Goal: Task Accomplishment & Management: Manage account settings

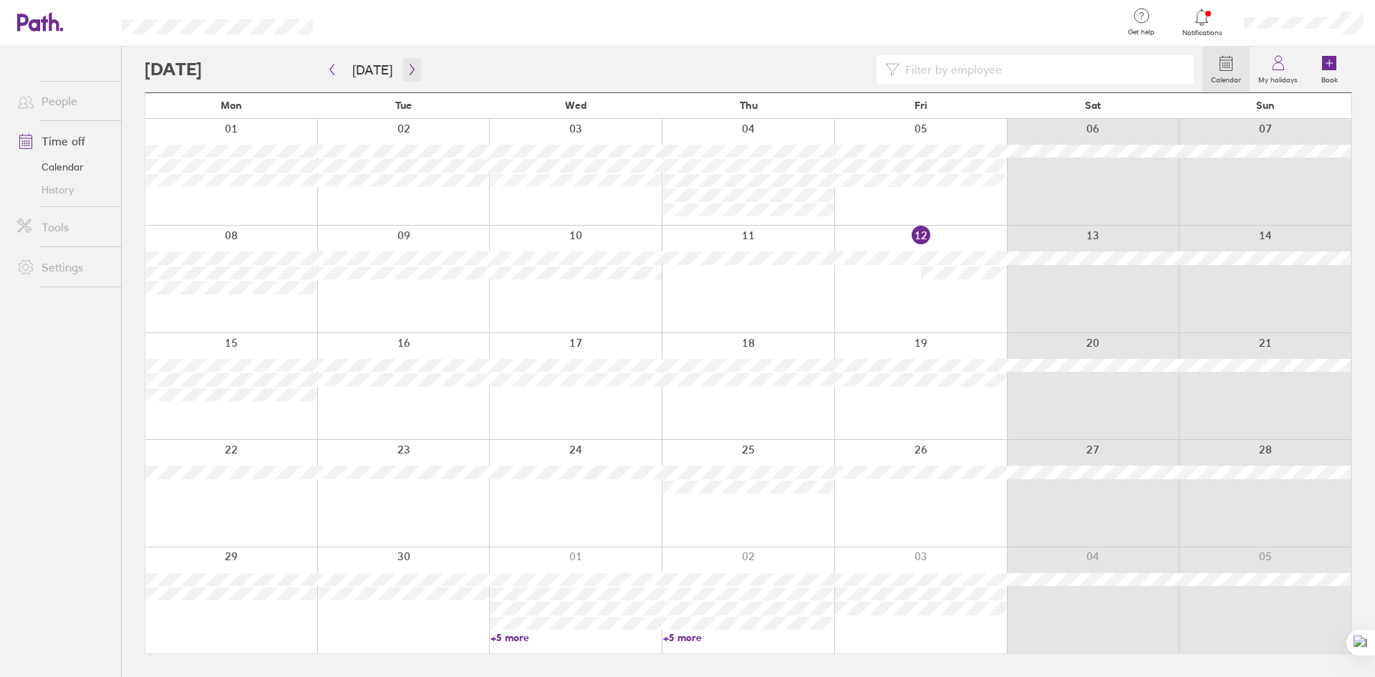
click at [407, 70] on icon "button" at bounding box center [412, 69] width 11 height 11
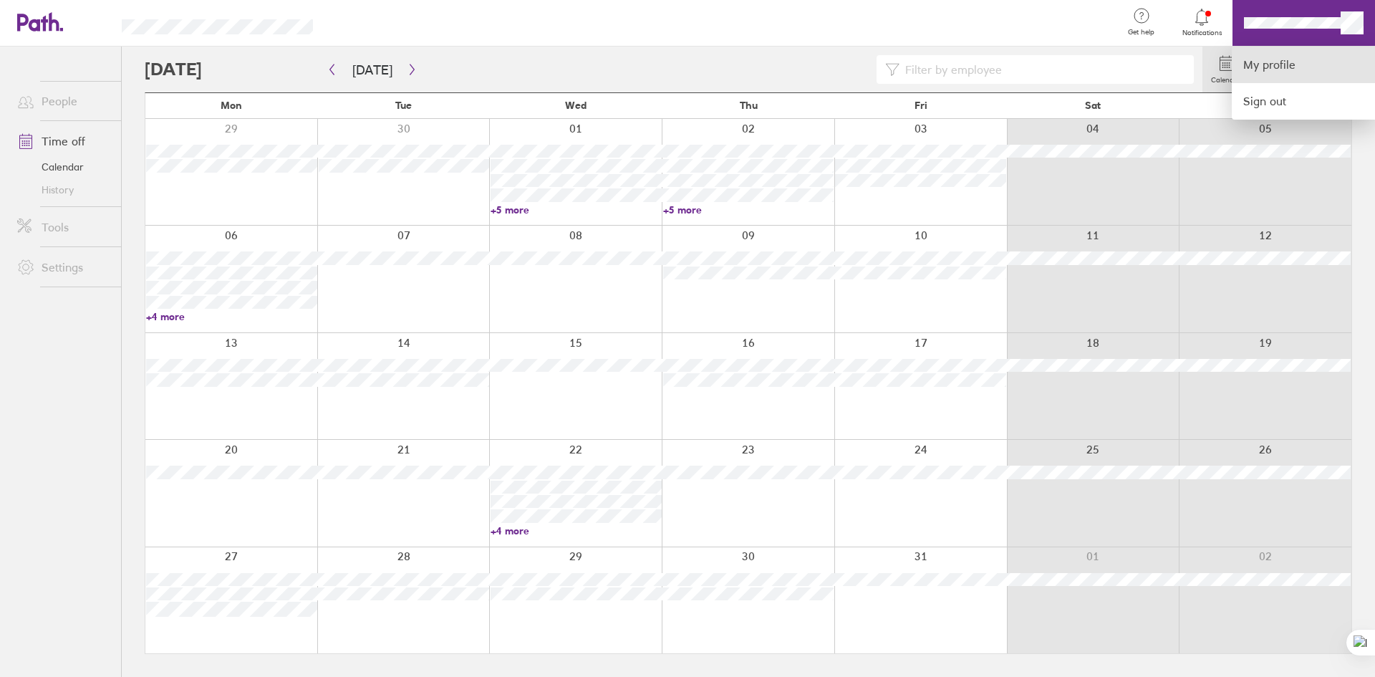
click at [1296, 74] on link "My profile" at bounding box center [1303, 65] width 143 height 37
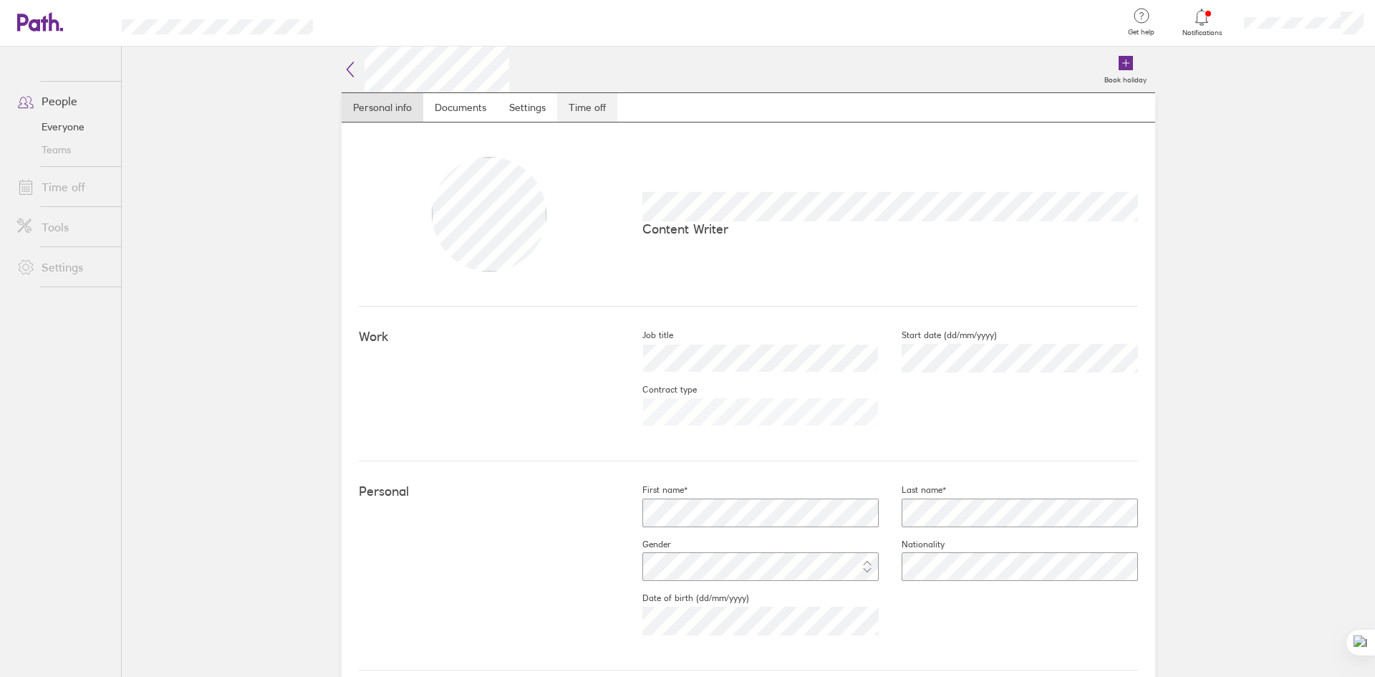
click at [585, 109] on link "Time off" at bounding box center [587, 107] width 60 height 29
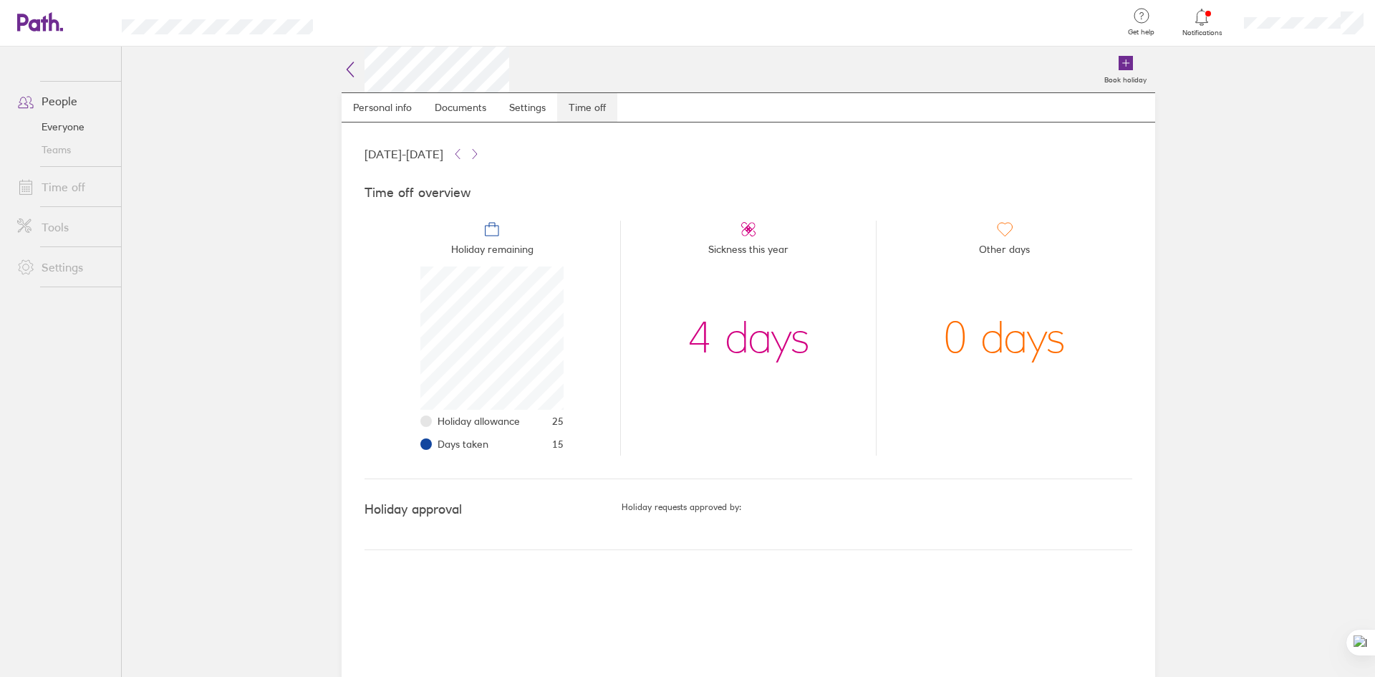
scroll to position [143, 143]
click at [59, 129] on link "Everyone" at bounding box center [63, 126] width 115 height 23
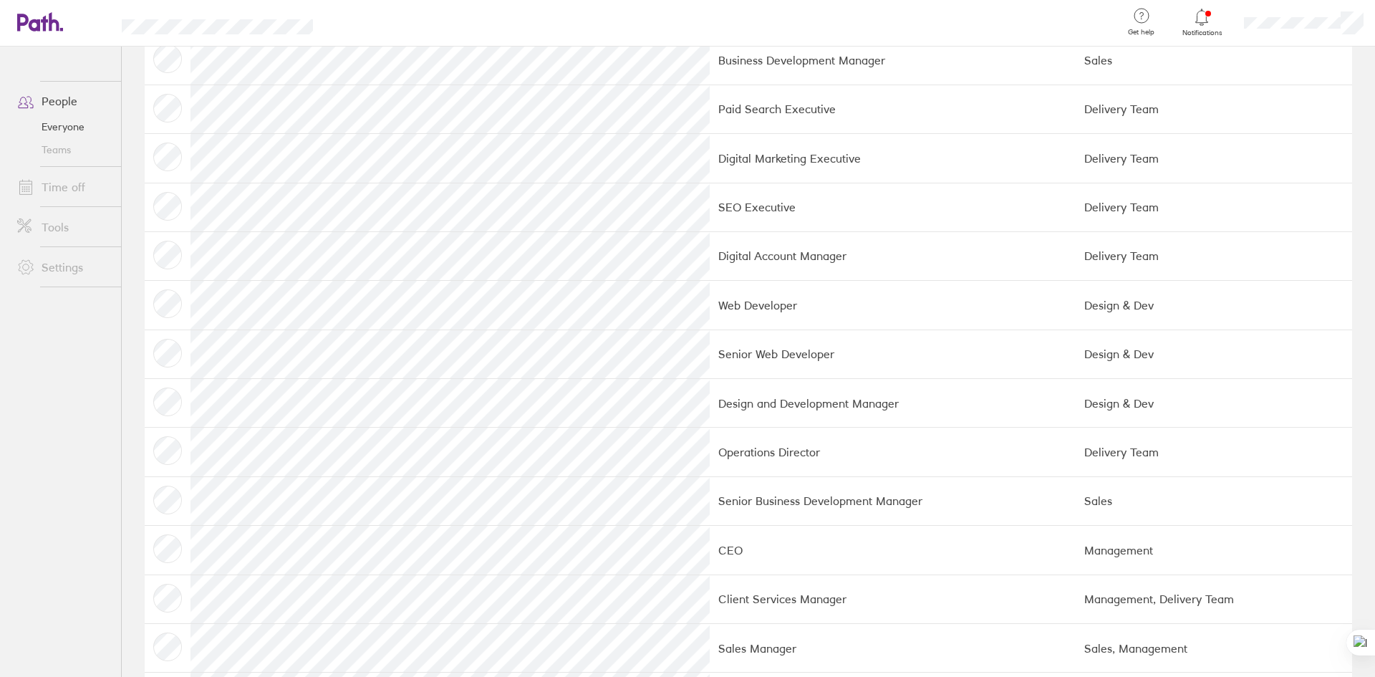
scroll to position [355, 0]
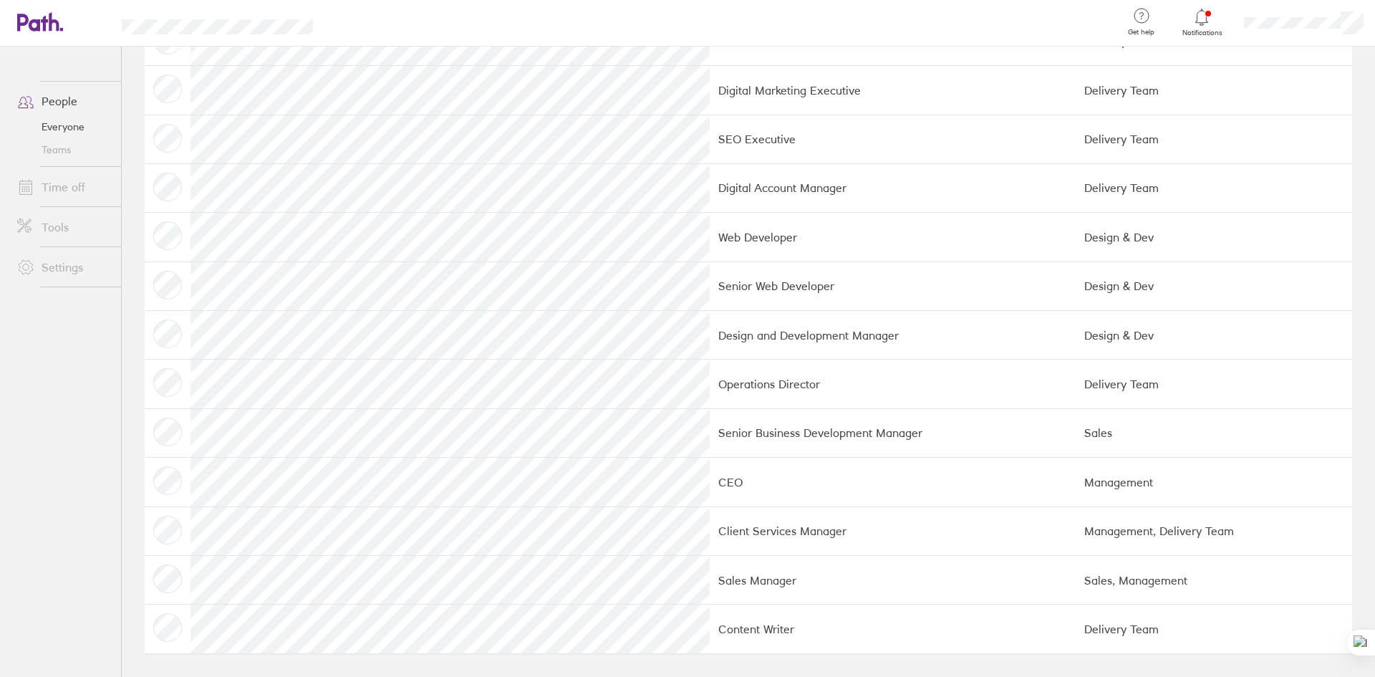
click at [1338, 14] on div at bounding box center [1304, 23] width 143 height 46
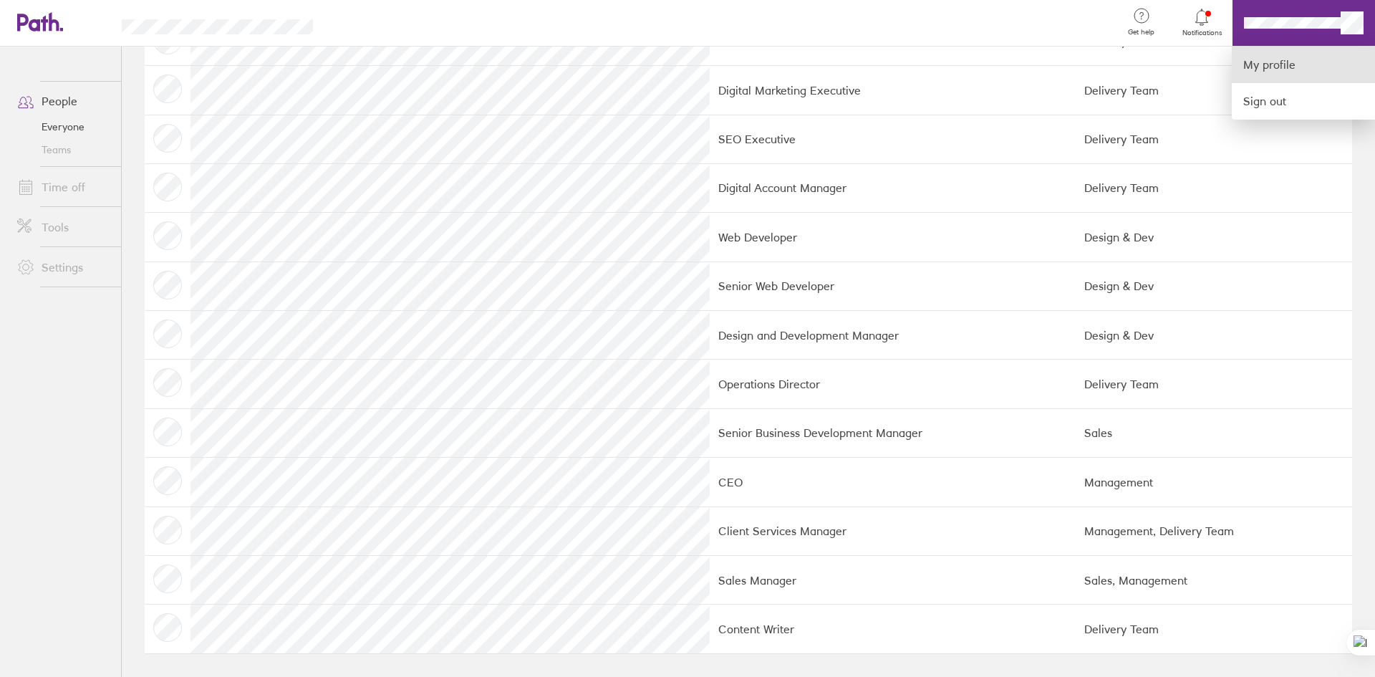
click at [1277, 68] on link "My profile" at bounding box center [1303, 65] width 143 height 37
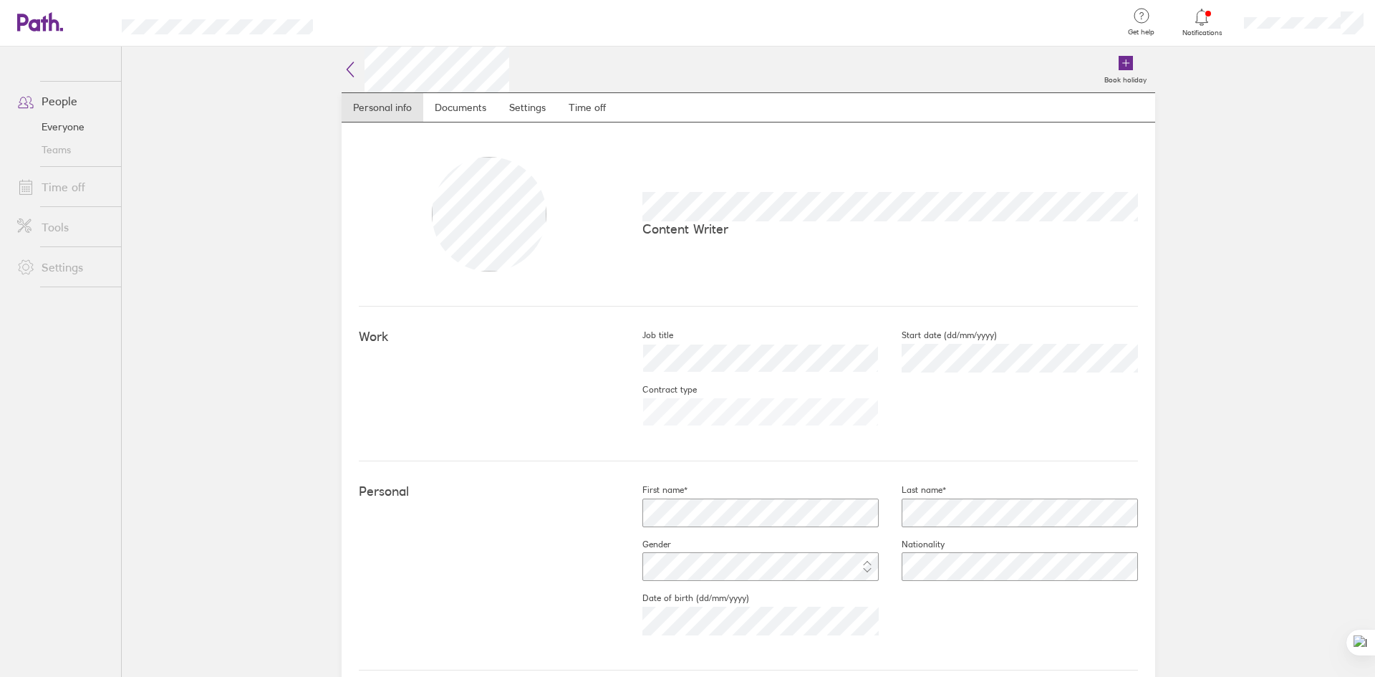
click at [1204, 22] on icon at bounding box center [1202, 17] width 12 height 16
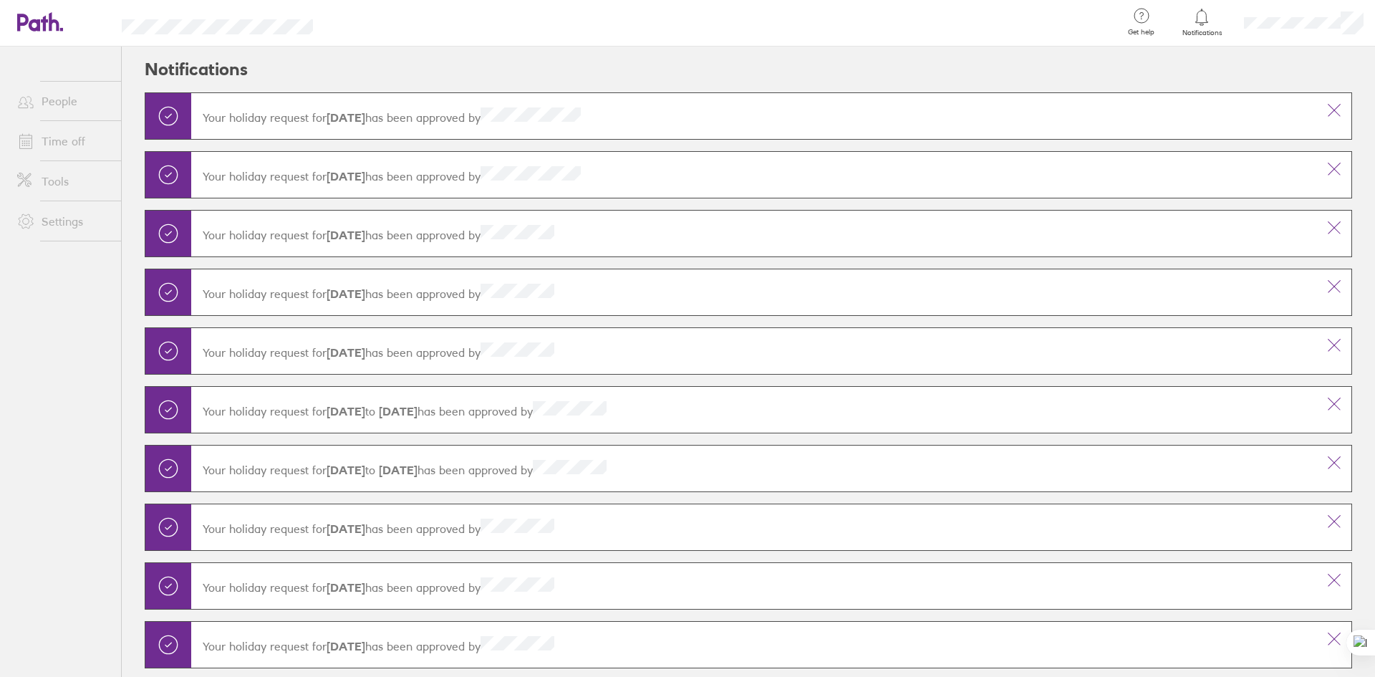
click at [77, 110] on link "People" at bounding box center [63, 101] width 115 height 29
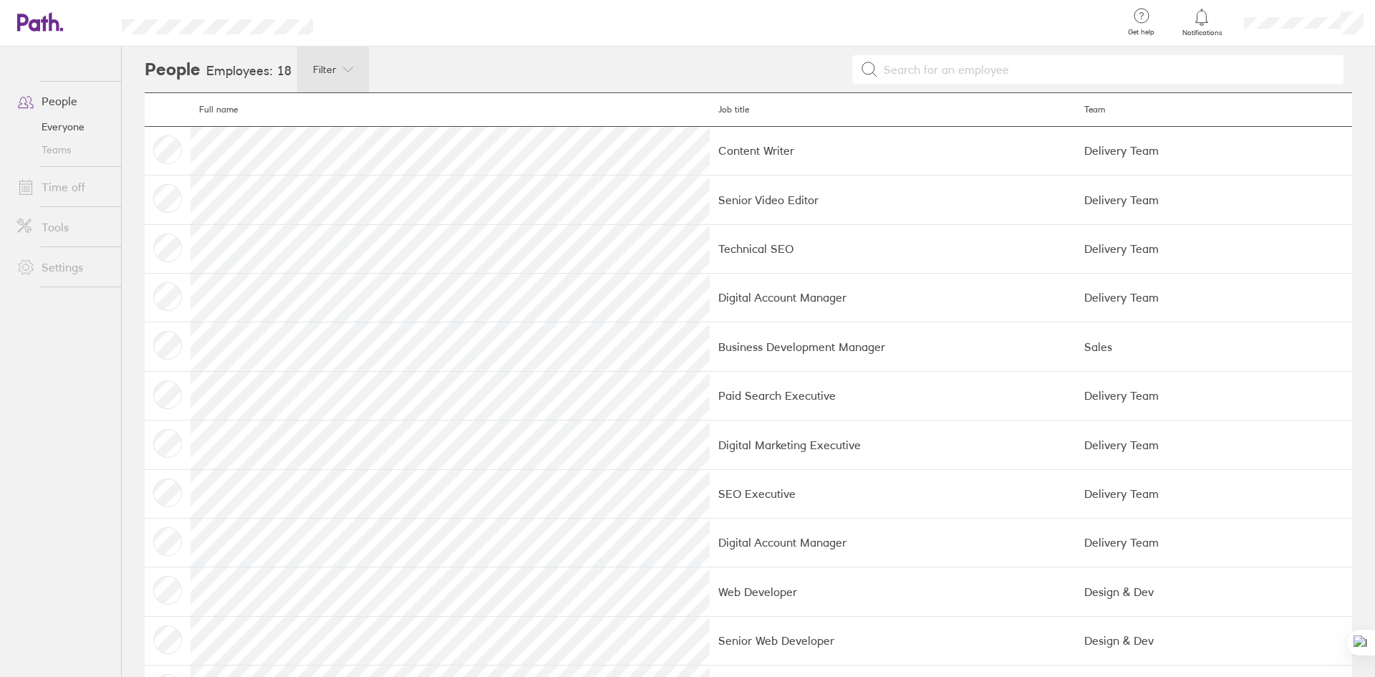
click at [318, 69] on span "Filter" at bounding box center [325, 69] width 24 height 11
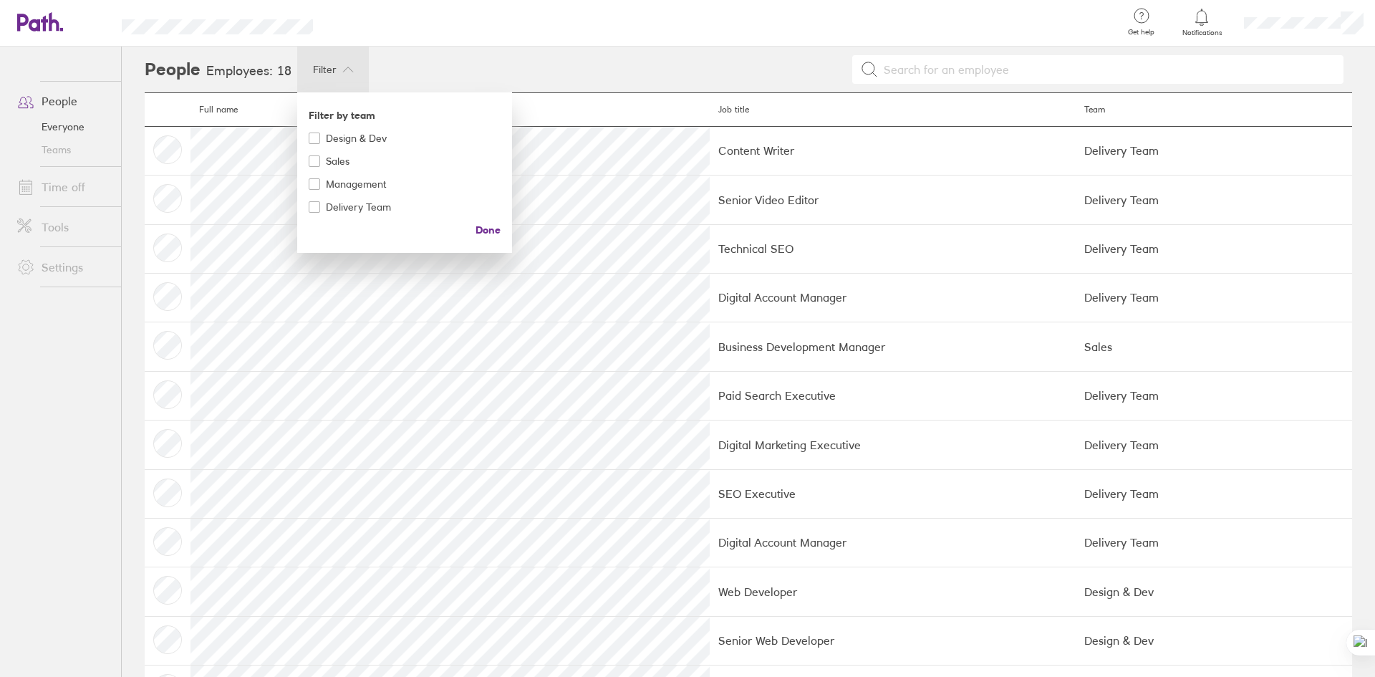
click at [318, 69] on div at bounding box center [687, 338] width 1375 height 677
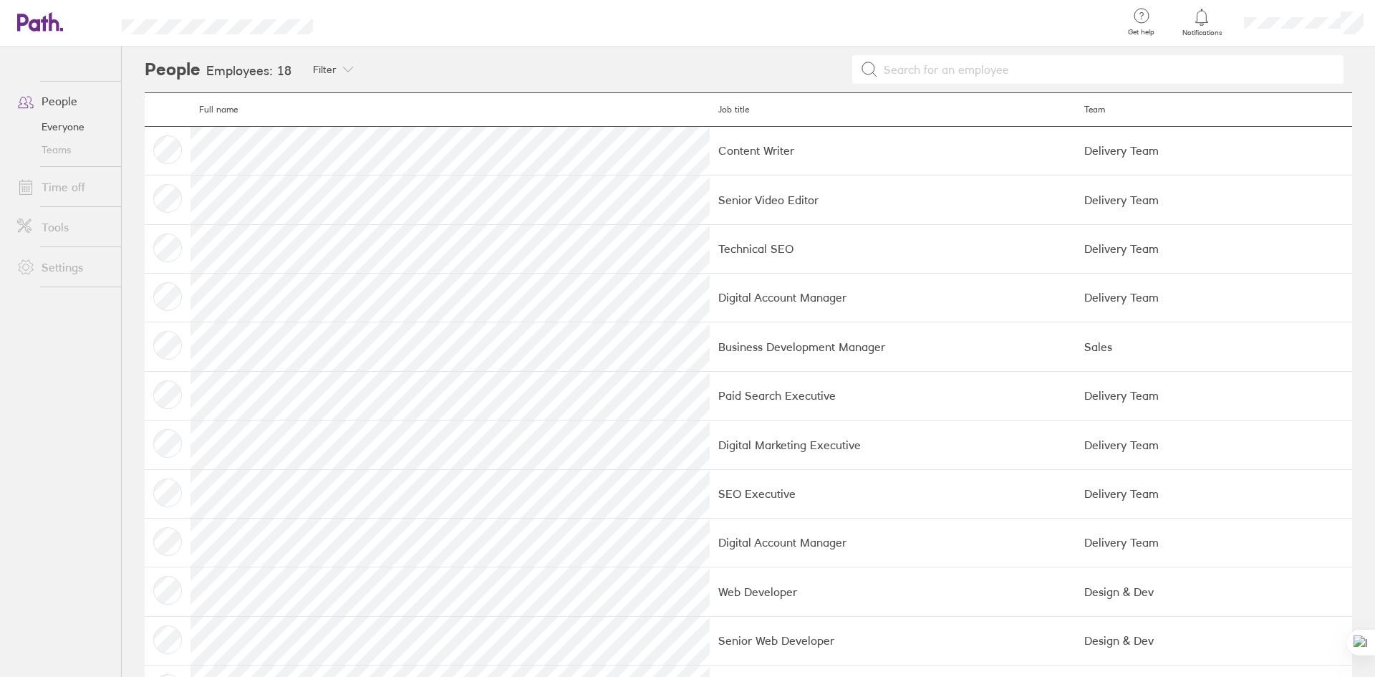
click at [67, 99] on link "People" at bounding box center [63, 101] width 115 height 29
click at [49, 129] on link "Everyone" at bounding box center [63, 126] width 115 height 23
click at [49, 153] on link "Teams" at bounding box center [63, 149] width 115 height 23
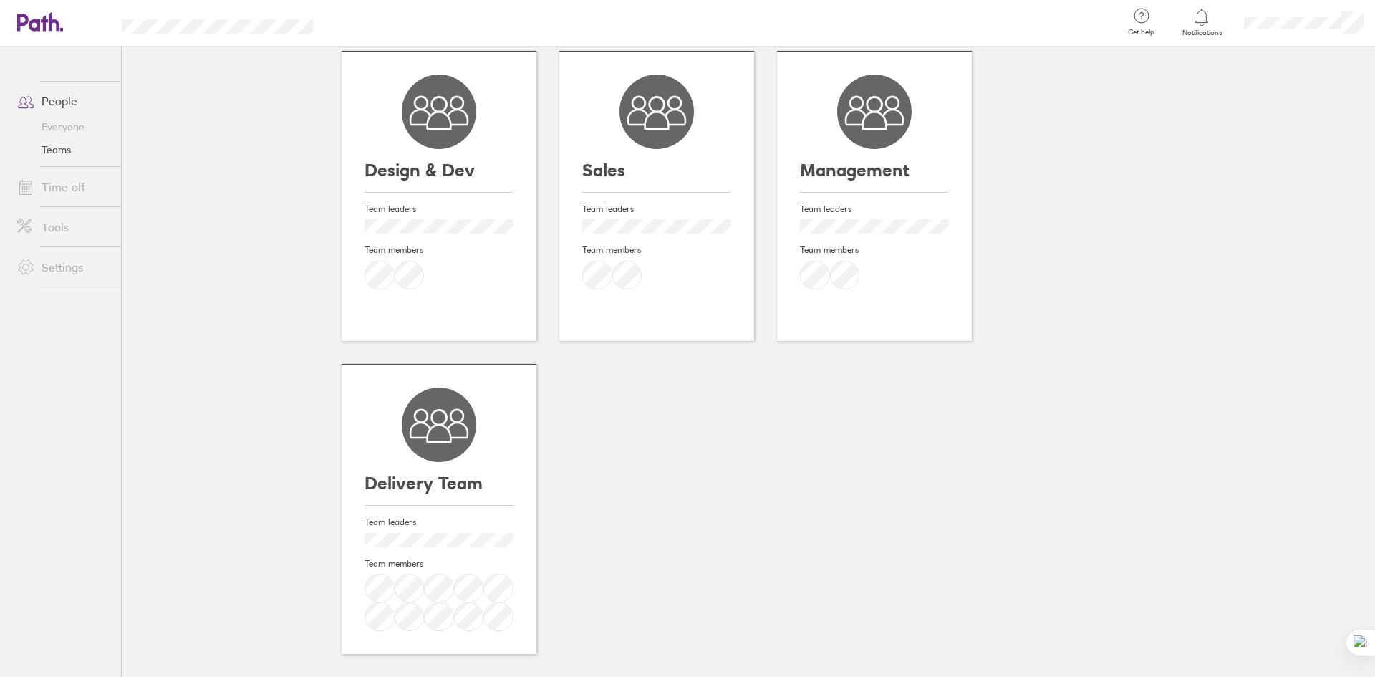
scroll to position [64, 0]
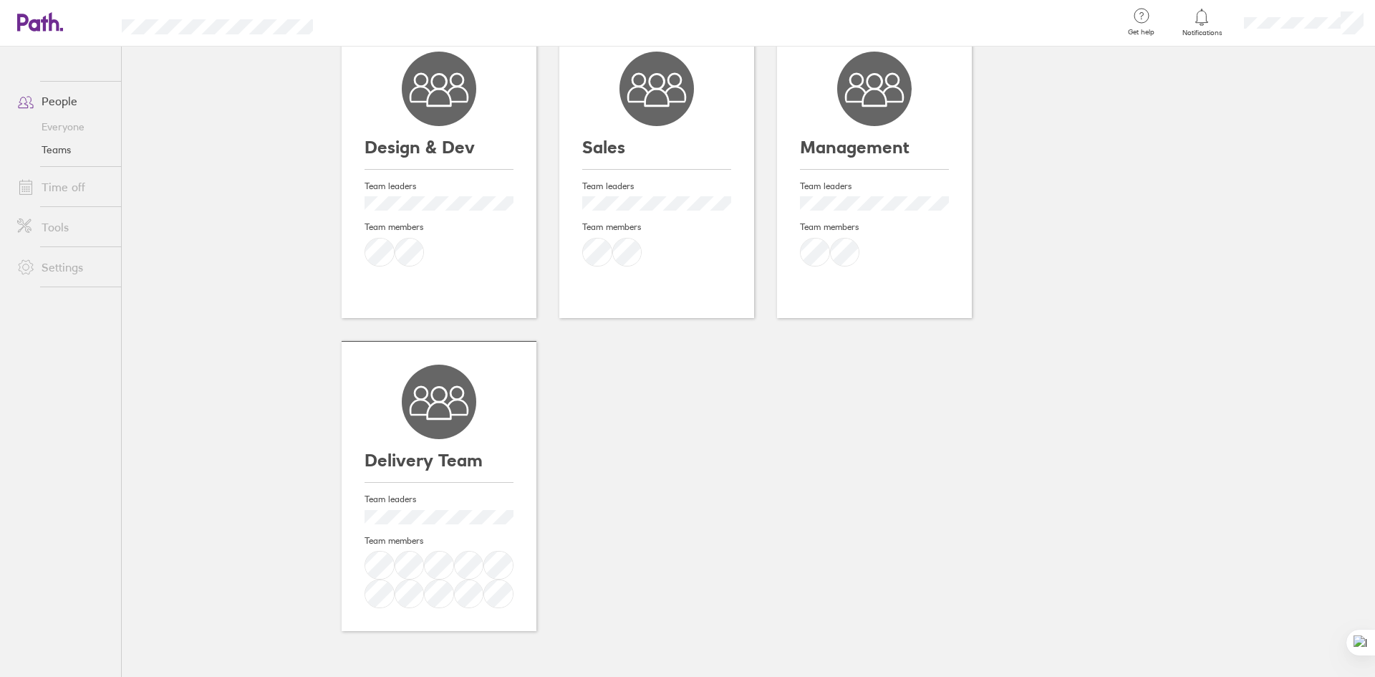
click at [52, 231] on link "Tools" at bounding box center [63, 227] width 115 height 29
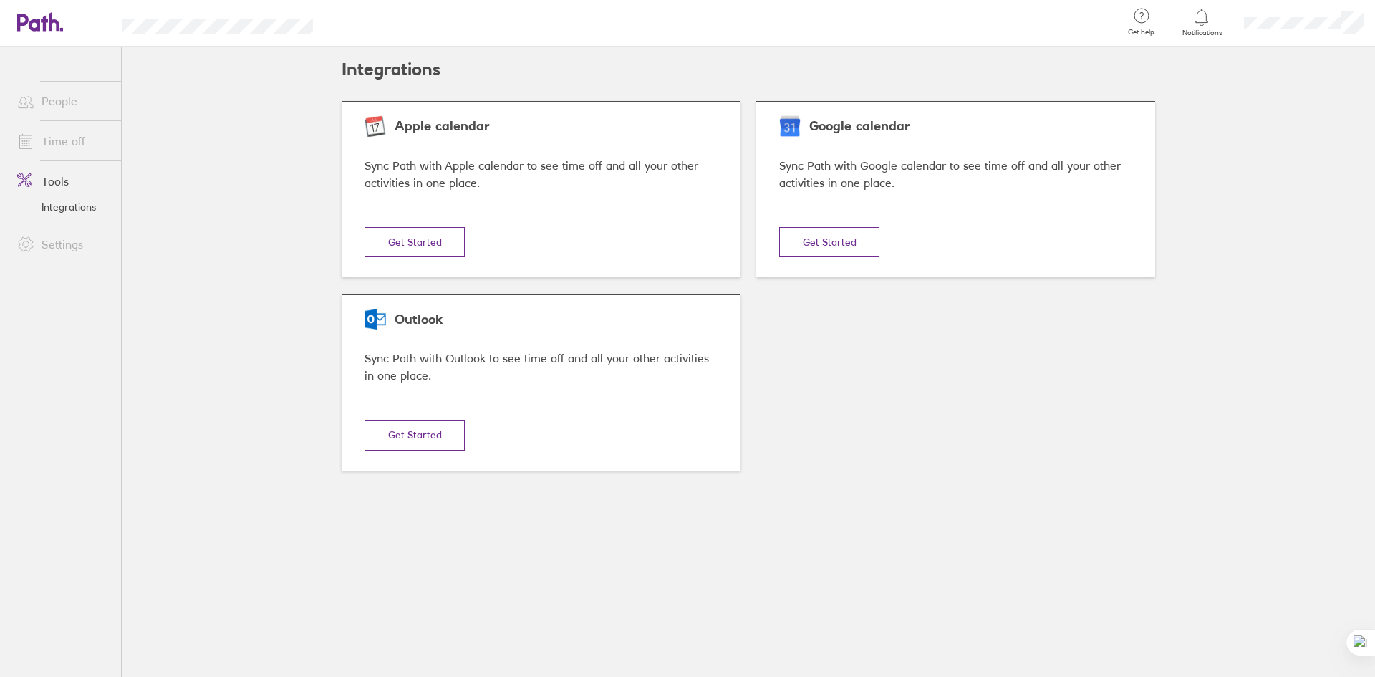
click at [59, 251] on link "Settings" at bounding box center [63, 244] width 115 height 29
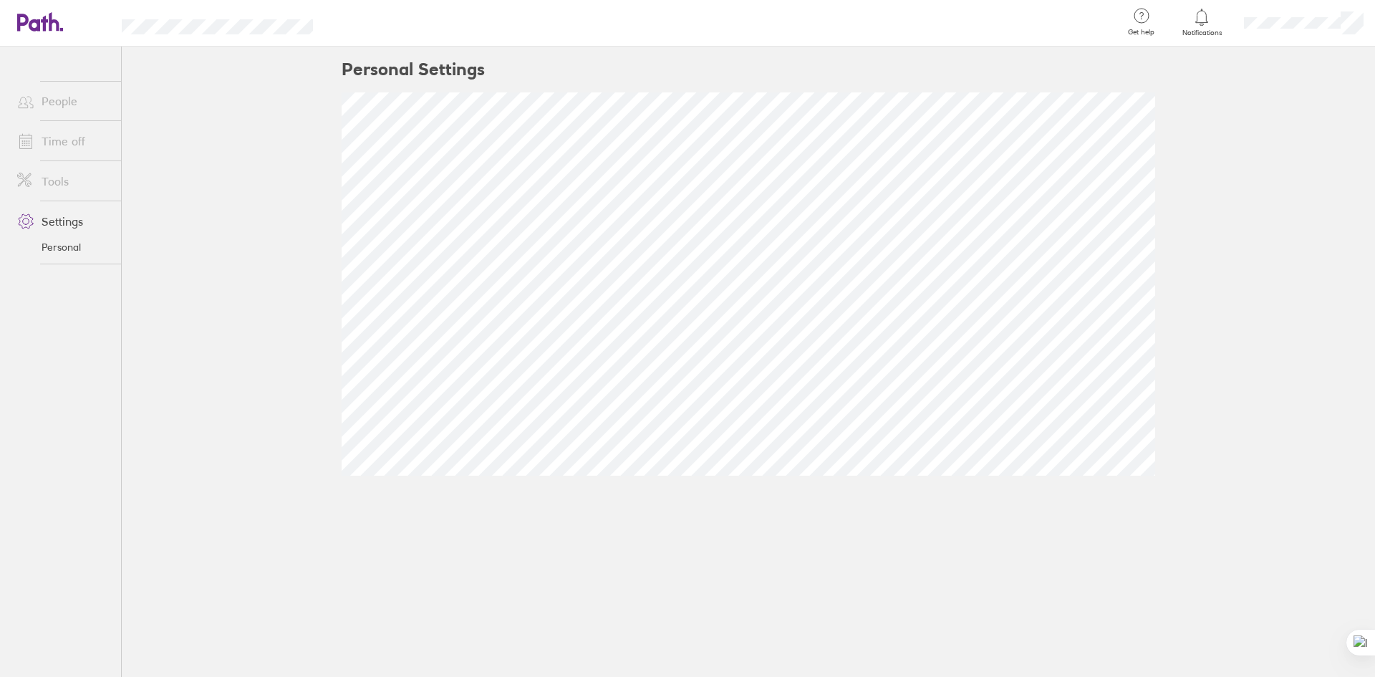
click at [61, 110] on link "People" at bounding box center [63, 101] width 115 height 29
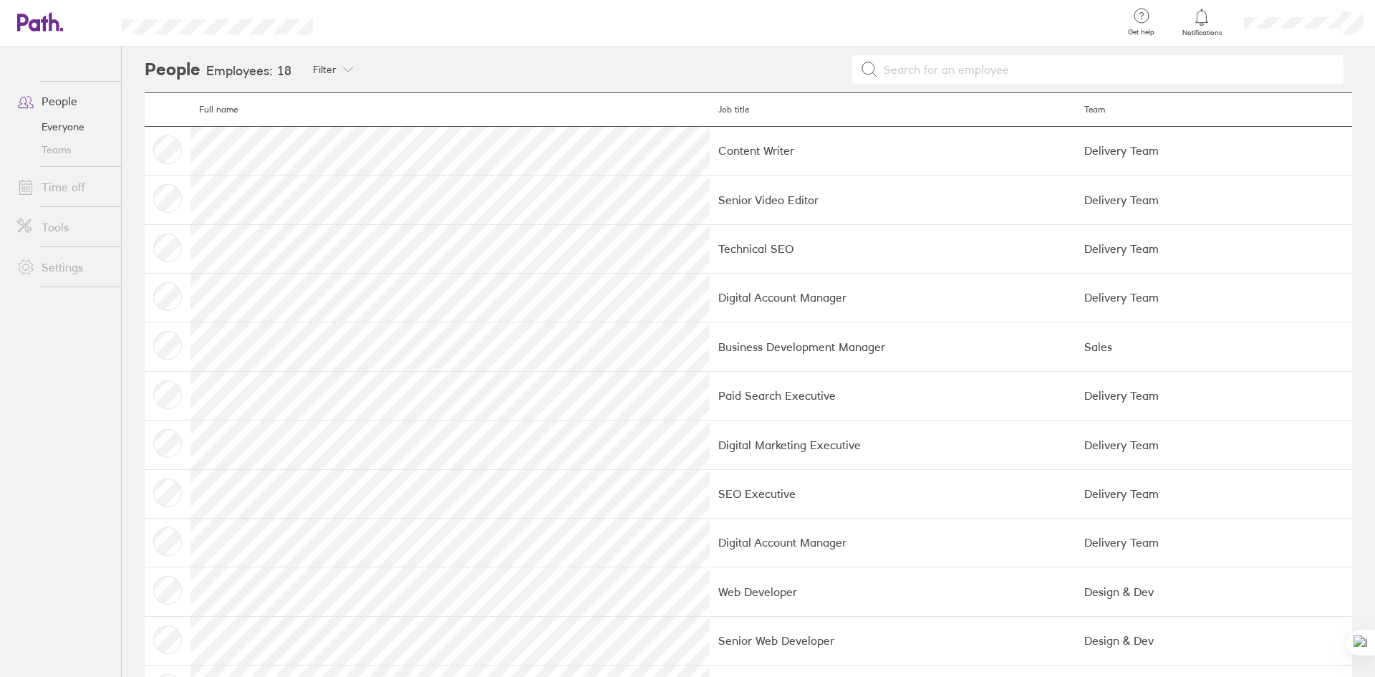
click at [58, 33] on link at bounding box center [40, 22] width 46 height 21
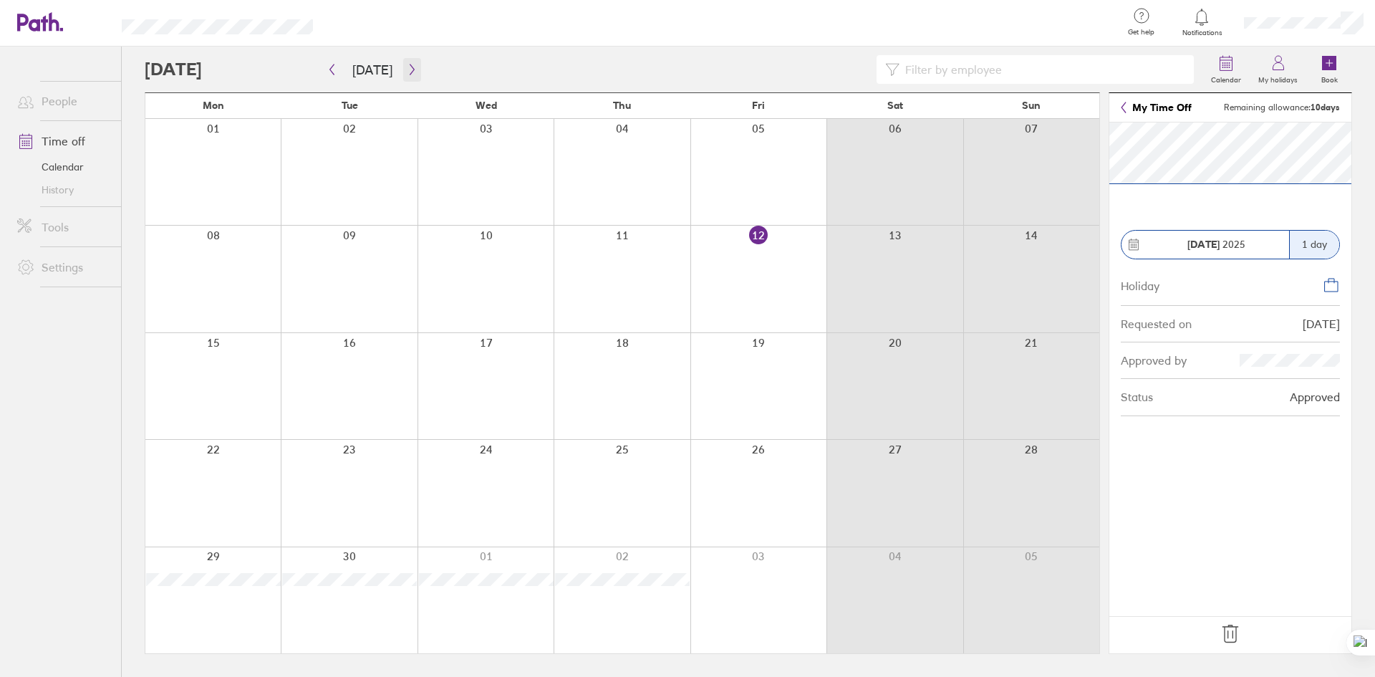
click at [405, 63] on button "button" at bounding box center [412, 70] width 18 height 24
click at [211, 322] on div at bounding box center [212, 279] width 135 height 106
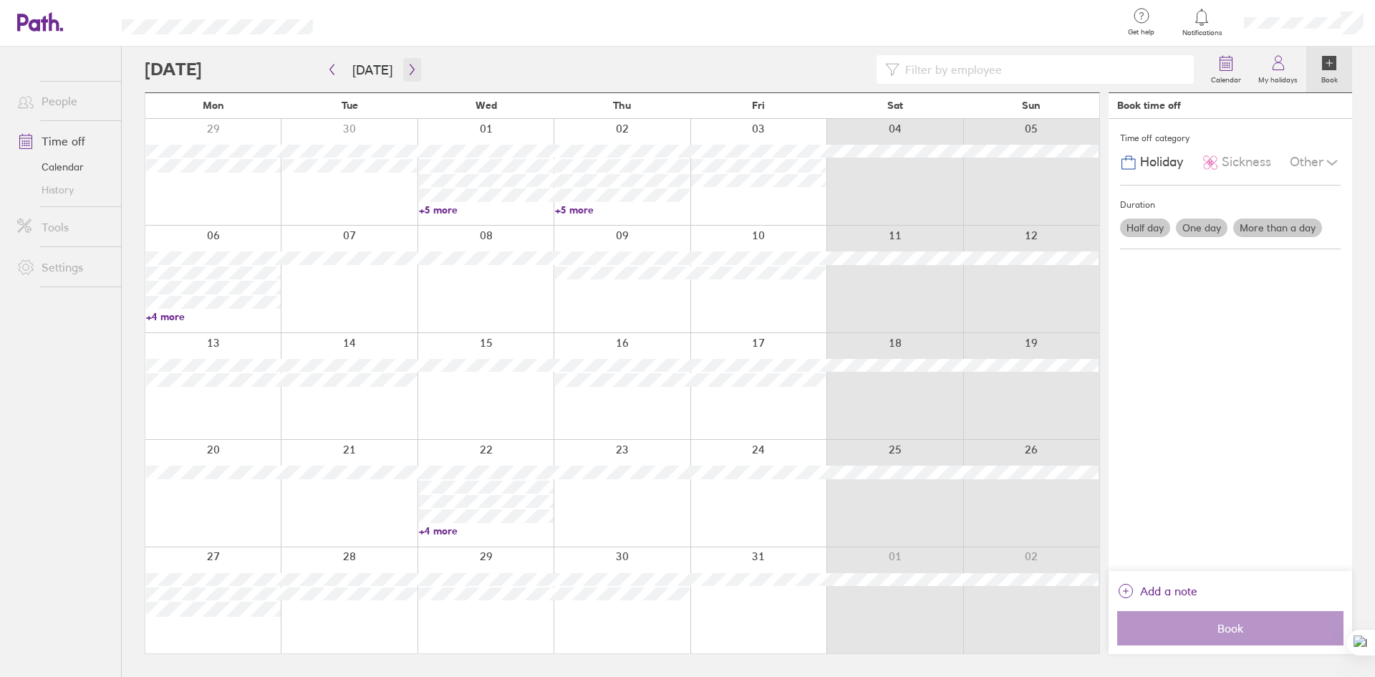
click at [407, 72] on icon "button" at bounding box center [412, 69] width 11 height 11
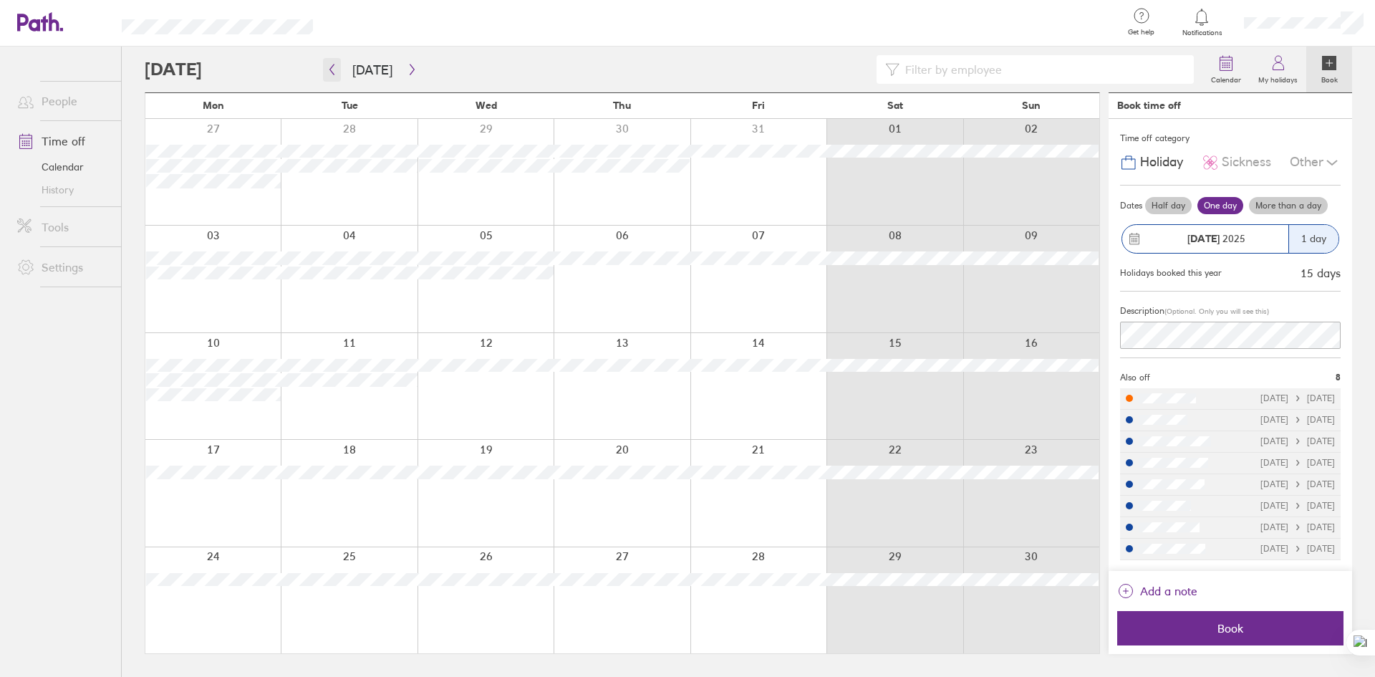
click at [336, 77] on button "button" at bounding box center [332, 70] width 18 height 24
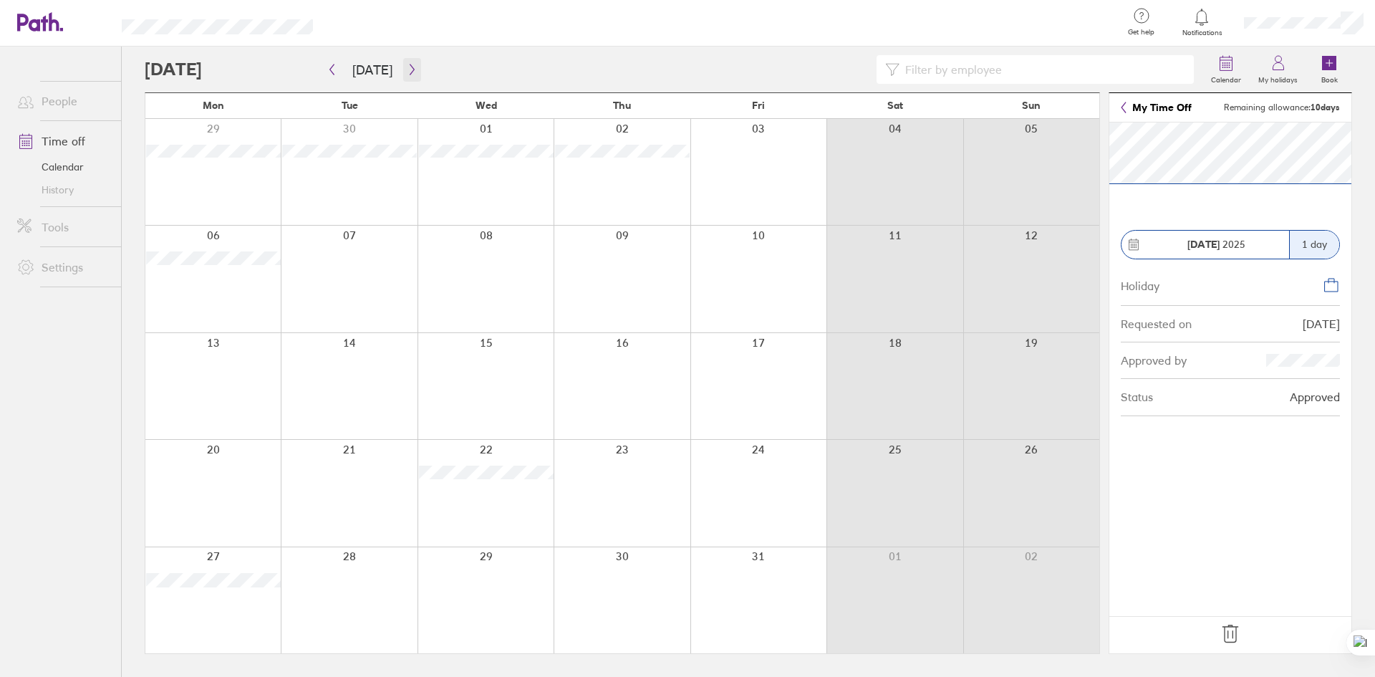
click at [407, 66] on icon "button" at bounding box center [412, 69] width 11 height 11
click at [413, 74] on icon "button" at bounding box center [412, 69] width 11 height 11
click at [327, 75] on button "button" at bounding box center [332, 70] width 18 height 24
click at [329, 75] on button "button" at bounding box center [332, 70] width 18 height 24
